Goal: Navigation & Orientation: Find specific page/section

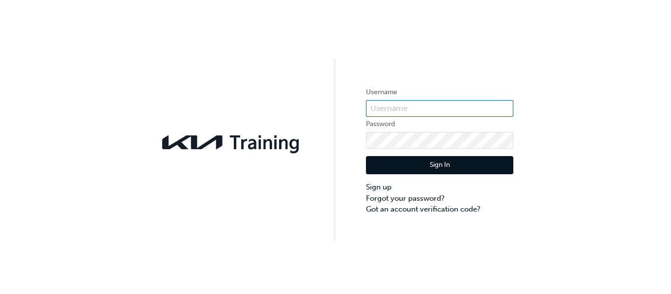
type input "KAU82201D0"
click at [466, 164] on button "Sign In" at bounding box center [439, 165] width 147 height 19
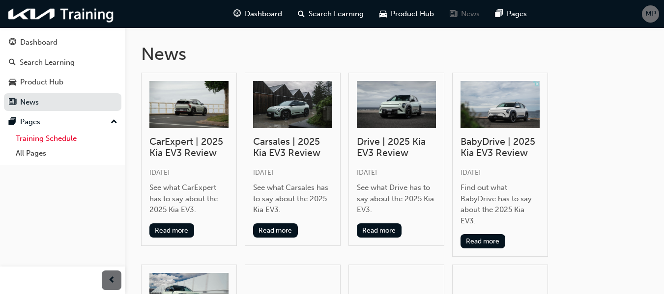
click at [44, 142] on link "Training Schedule" at bounding box center [67, 138] width 110 height 15
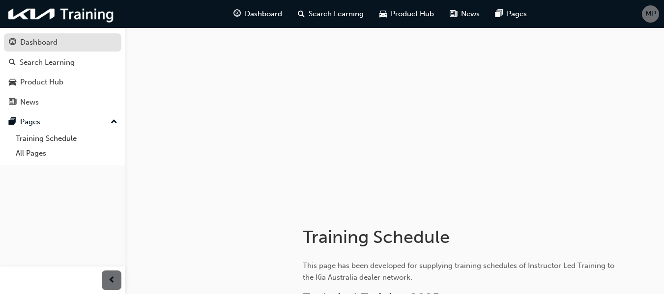
click at [50, 45] on div "Dashboard" at bounding box center [38, 42] width 37 height 11
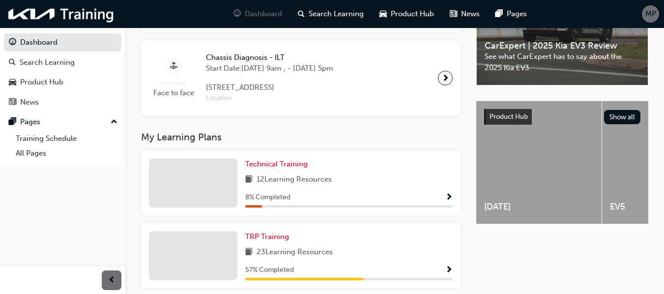
scroll to position [359, 0]
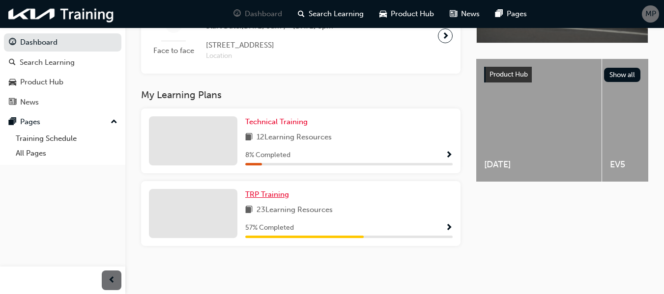
click at [265, 191] on span "TRP Training" at bounding box center [267, 194] width 44 height 9
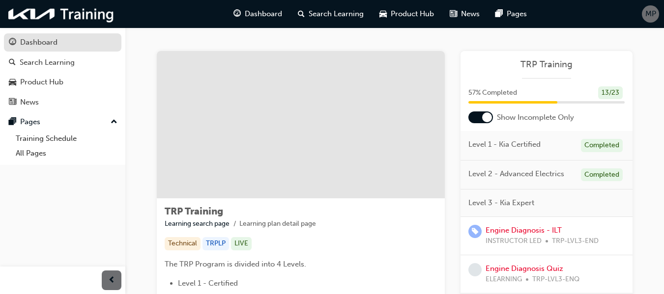
click at [34, 35] on link "Dashboard" at bounding box center [62, 42] width 117 height 18
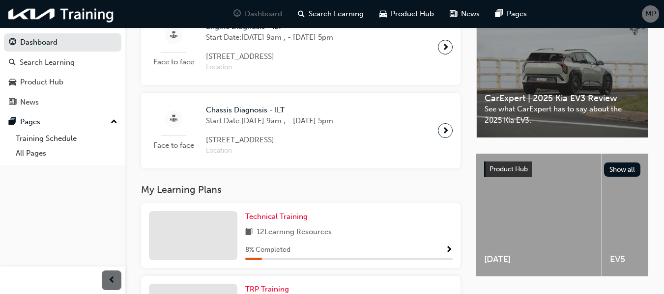
scroll to position [359, 0]
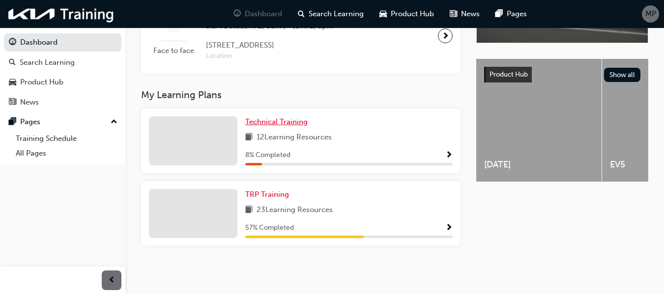
click at [280, 119] on span "Technical Training" at bounding box center [276, 121] width 62 height 9
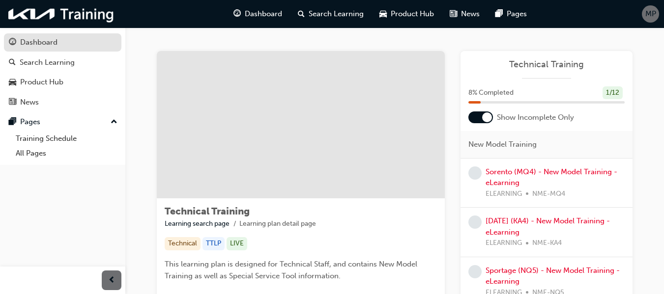
click at [56, 49] on link "Dashboard" at bounding box center [62, 42] width 117 height 18
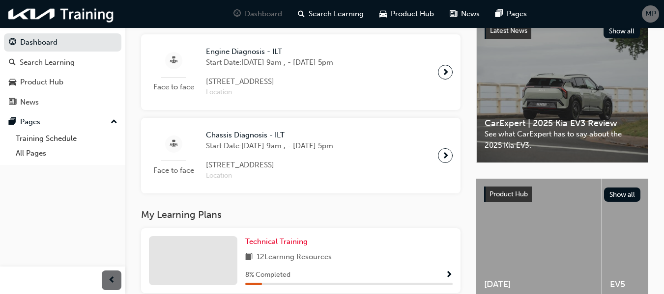
scroll to position [212, 0]
